Goal: Transaction & Acquisition: Purchase product/service

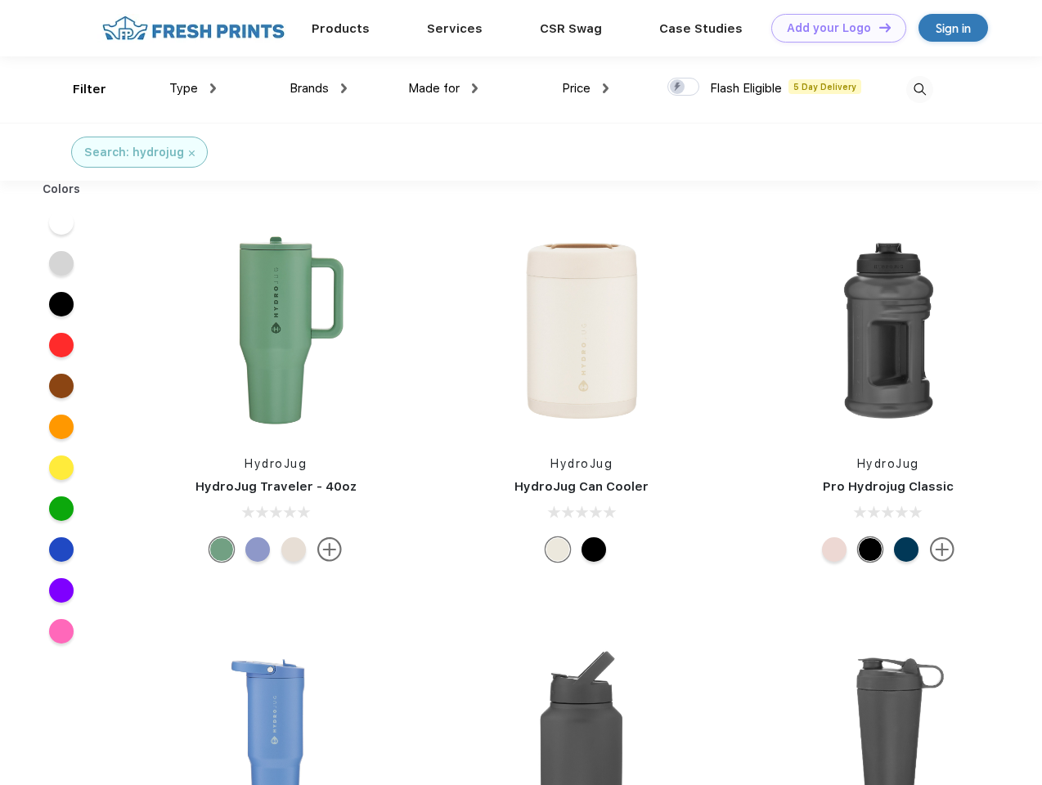
scroll to position [1, 0]
click at [833, 28] on link "Add your Logo Design Tool" at bounding box center [838, 28] width 135 height 29
click at [0, 0] on div "Design Tool" at bounding box center [0, 0] width 0 height 0
click at [877, 27] on link "Add your Logo Design Tool" at bounding box center [838, 28] width 135 height 29
click at [79, 89] on div "Filter" at bounding box center [90, 89] width 34 height 19
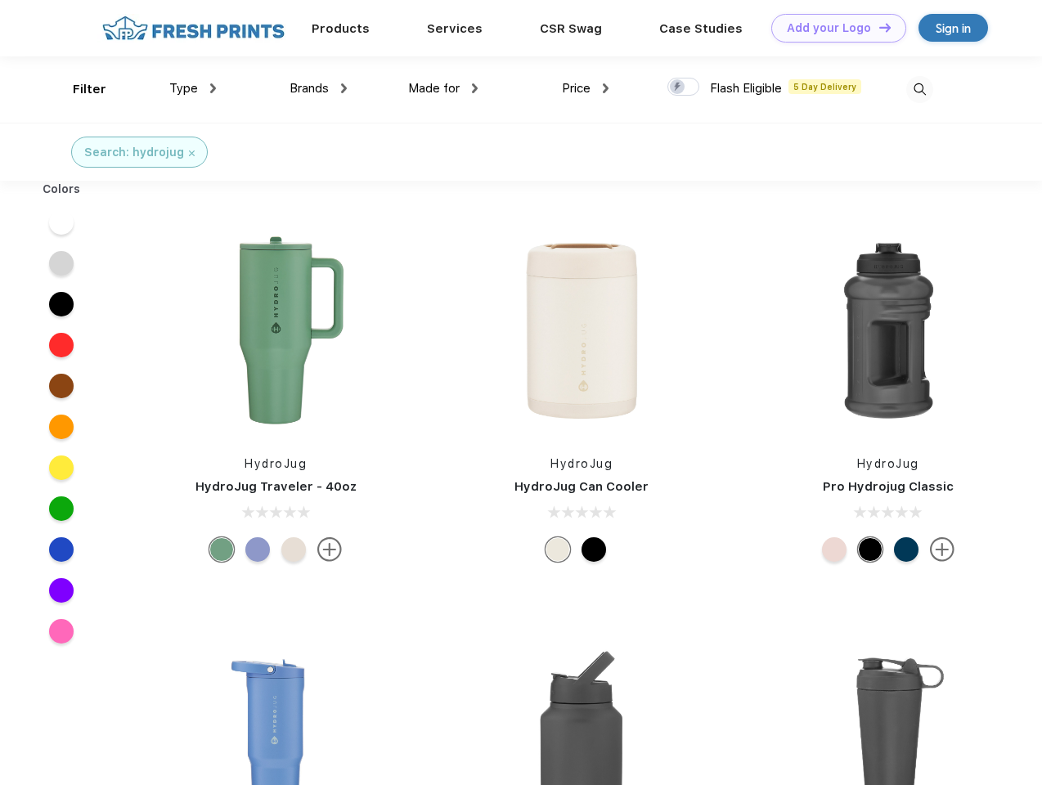
click at [193, 88] on span "Type" at bounding box center [183, 88] width 29 height 15
click at [318, 88] on span "Brands" at bounding box center [308, 88] width 39 height 15
click at [443, 88] on span "Made for" at bounding box center [434, 88] width 52 height 15
click at [586, 88] on span "Price" at bounding box center [576, 88] width 29 height 15
click at [684, 88] on div at bounding box center [683, 87] width 32 height 18
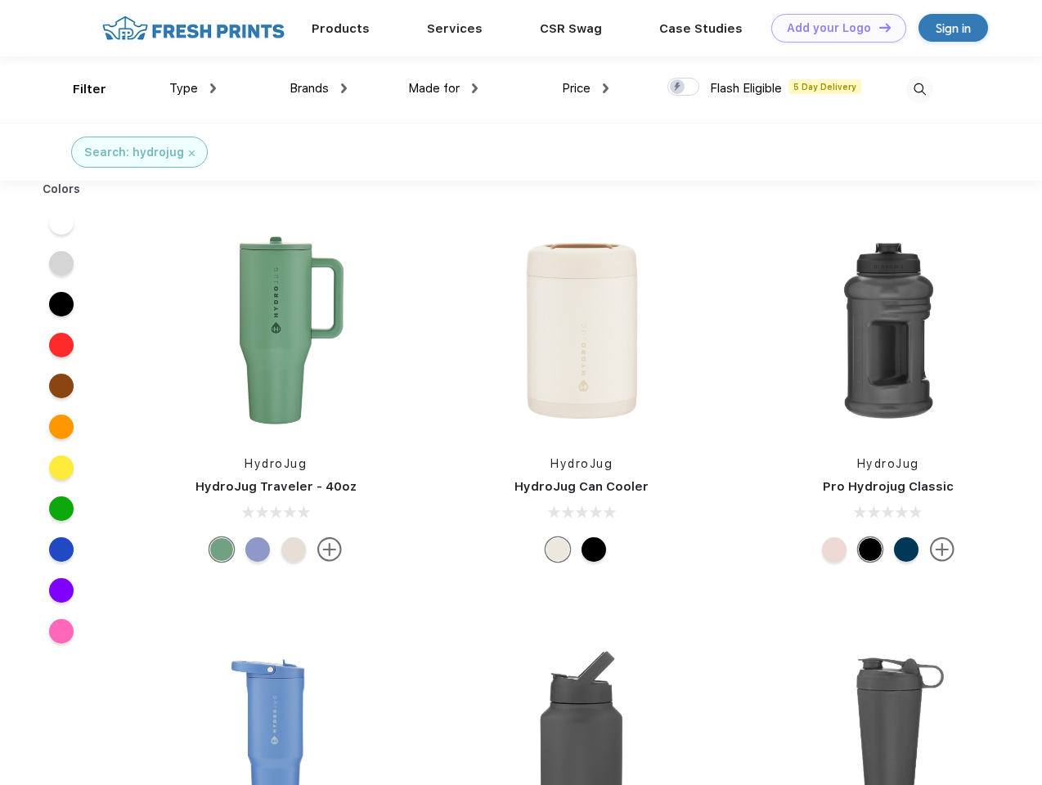
click at [678, 88] on input "checkbox" at bounding box center [672, 82] width 11 height 11
click at [919, 89] on img at bounding box center [919, 89] width 27 height 27
